Goal: Task Accomplishment & Management: Manage account settings

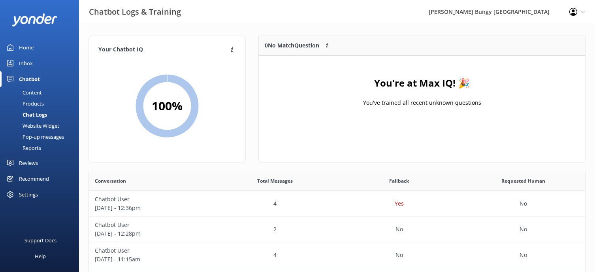
scroll to position [271, 490]
click at [39, 91] on div "Content" at bounding box center [23, 92] width 37 height 11
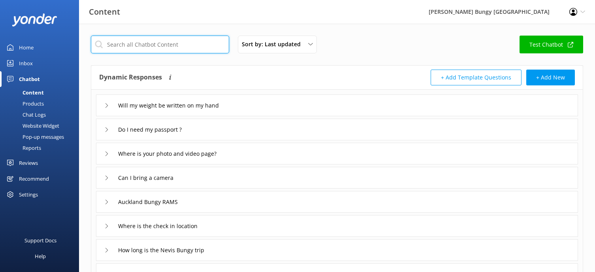
click at [148, 40] on input "text" at bounding box center [160, 45] width 138 height 18
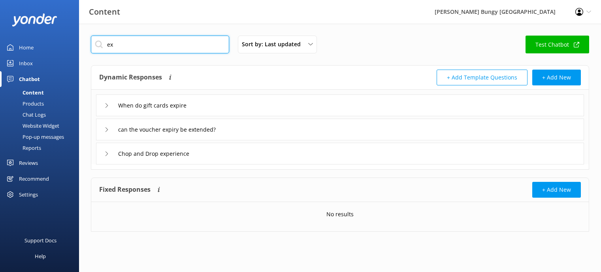
type input "e"
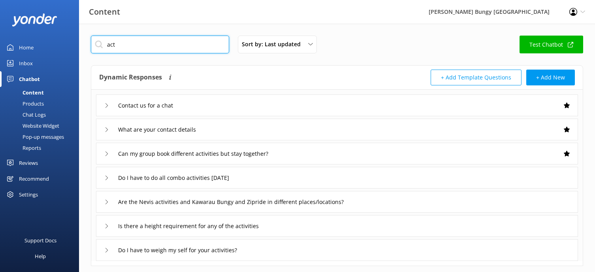
type input "act"
click at [37, 115] on div "Chat Logs" at bounding box center [25, 114] width 41 height 11
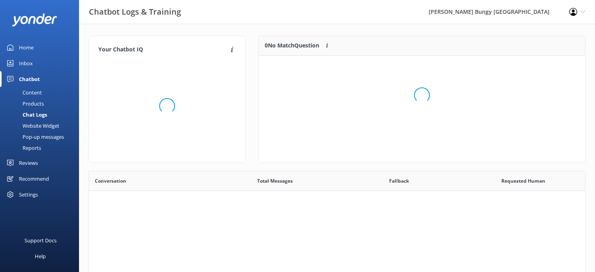
scroll to position [93, 321]
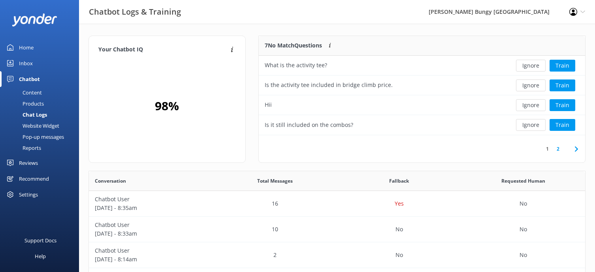
click at [33, 107] on div "Products" at bounding box center [24, 103] width 39 height 11
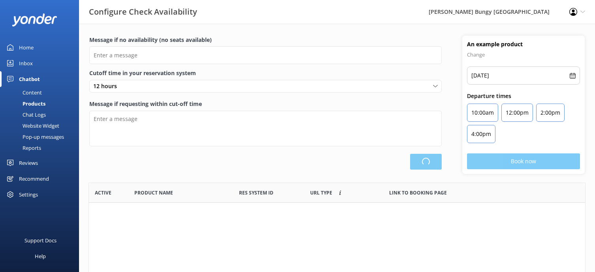
type input "There are no seats available, please check an alternative day"
type textarea "Our online booking system closes {hours} prior to departure. Please contact us …"
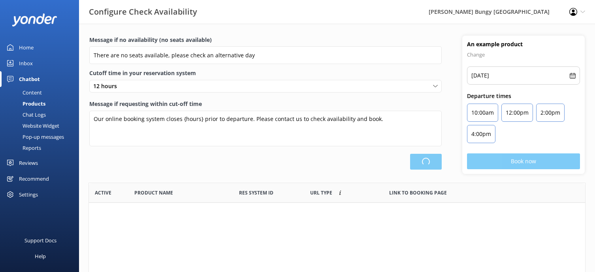
scroll to position [232, 490]
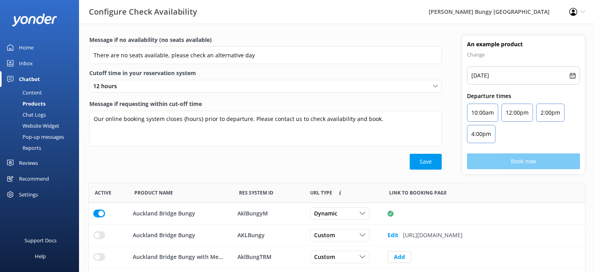
drag, startPoint x: 121, startPoint y: 139, endPoint x: 94, endPoint y: 160, distance: 34.0
click at [94, 160] on div "Save" at bounding box center [265, 162] width 353 height 16
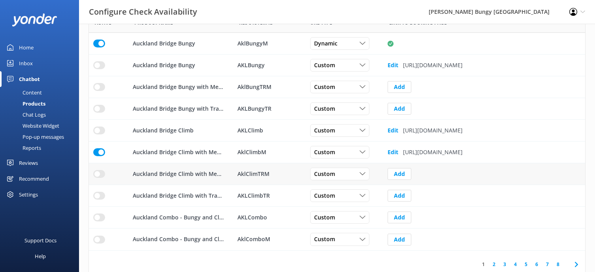
scroll to position [176, 0]
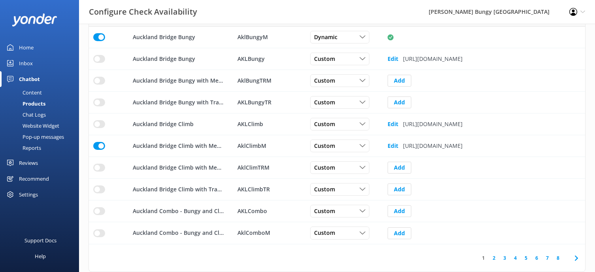
click at [494, 259] on link "2" at bounding box center [494, 258] width 11 height 8
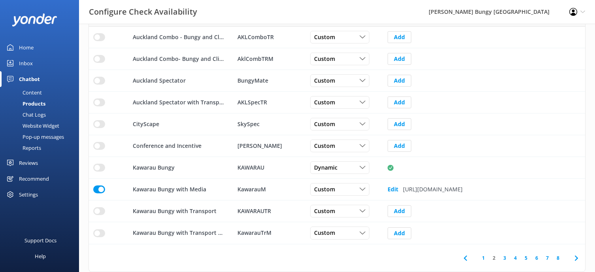
click at [503, 258] on link "3" at bounding box center [505, 258] width 11 height 8
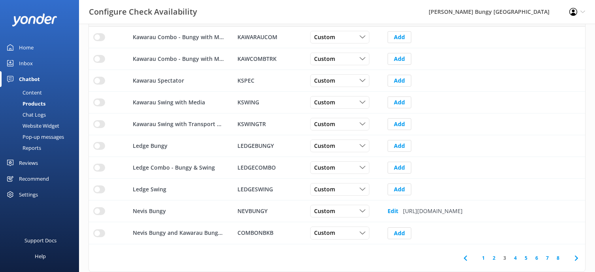
click at [513, 257] on link "4" at bounding box center [515, 258] width 11 height 8
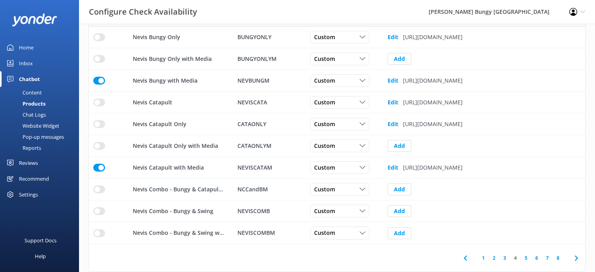
click at [528, 258] on link "5" at bounding box center [526, 258] width 11 height 8
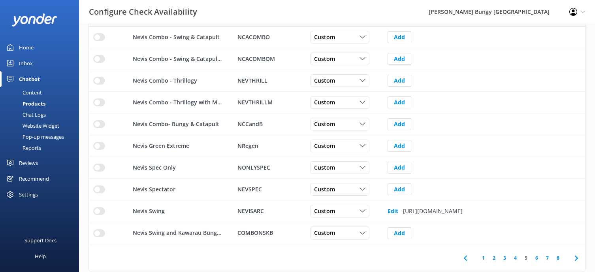
click at [532, 257] on link "6" at bounding box center [537, 258] width 11 height 8
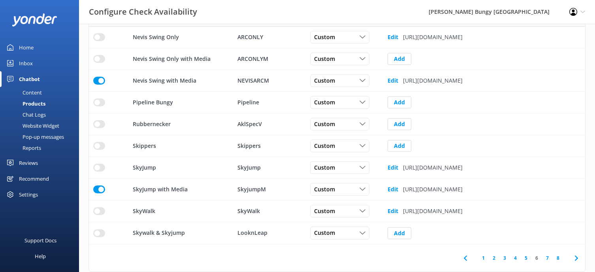
click at [545, 257] on link "7" at bounding box center [547, 258] width 11 height 8
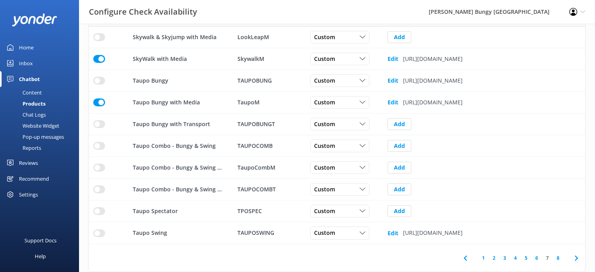
click at [555, 257] on link "8" at bounding box center [558, 258] width 11 height 8
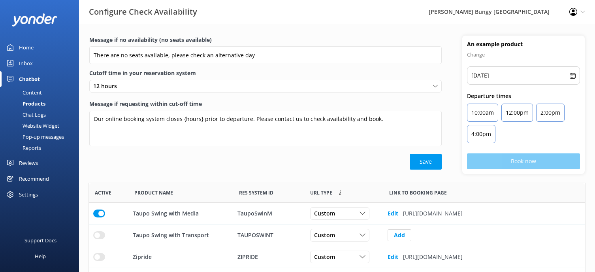
click at [351, 178] on div "Message if no availability (no seats available) There are no seats available, p…" at bounding box center [337, 109] width 516 height 147
click at [37, 93] on div "Content" at bounding box center [23, 92] width 37 height 11
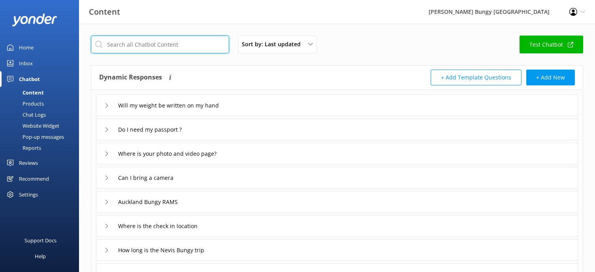
click at [147, 42] on input "text" at bounding box center [160, 45] width 138 height 18
type input "a"
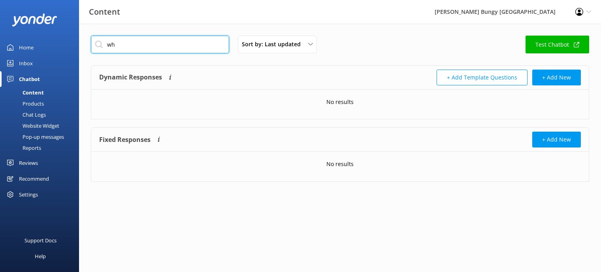
type input "w"
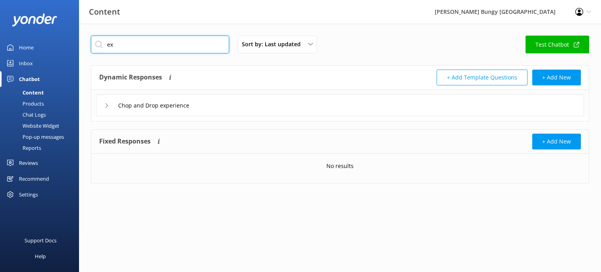
type input "e"
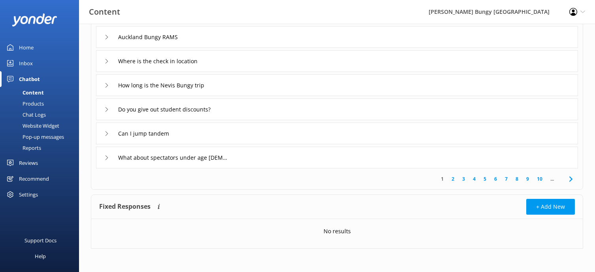
scroll to position [165, 0]
click at [452, 179] on link "2" at bounding box center [453, 179] width 11 height 8
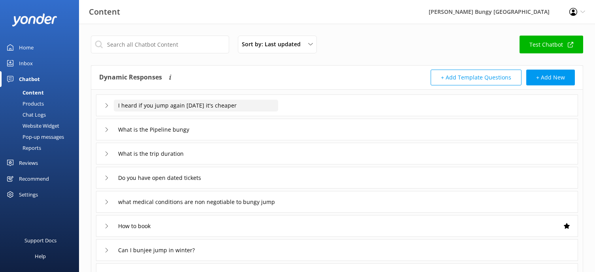
scroll to position [40, 0]
